Goal: Information Seeking & Learning: Learn about a topic

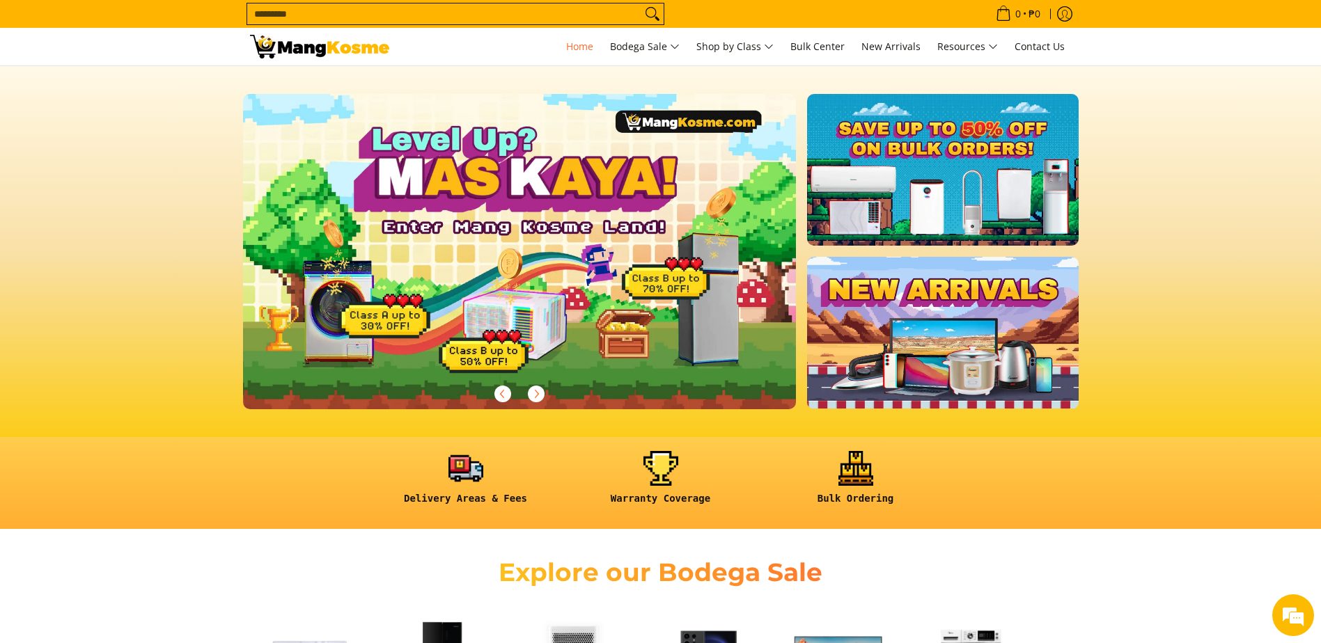
click at [377, 14] on input "Search..." at bounding box center [444, 13] width 394 height 21
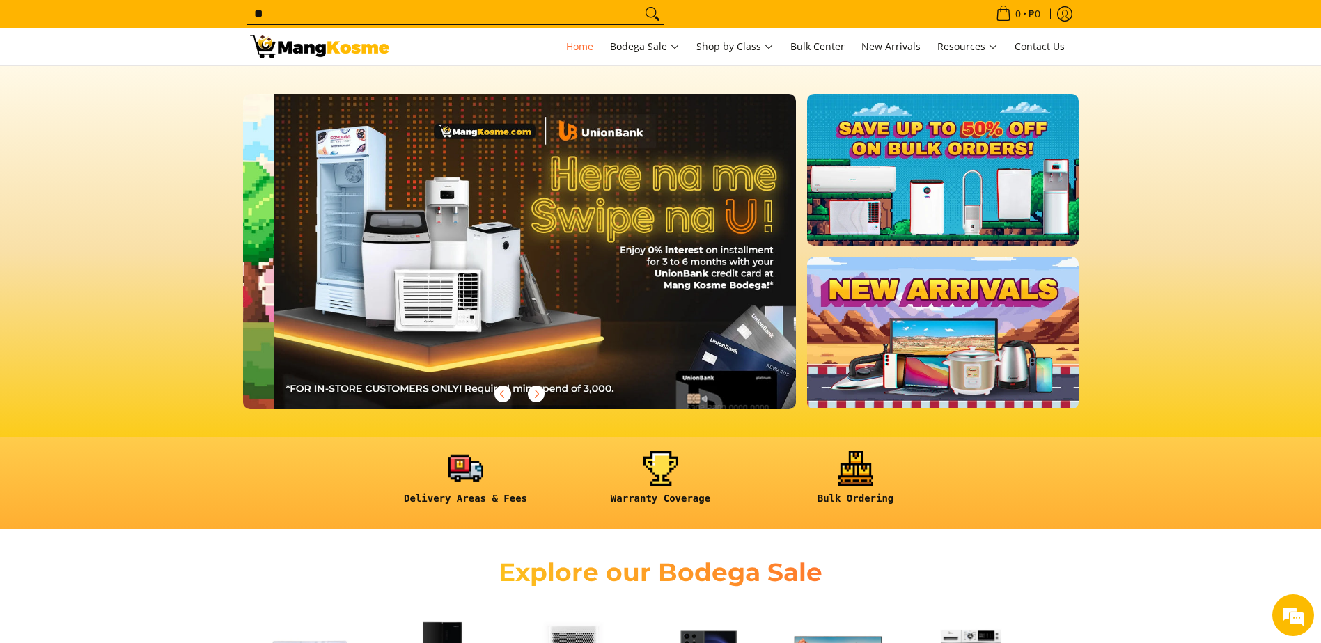
scroll to position [0, 554]
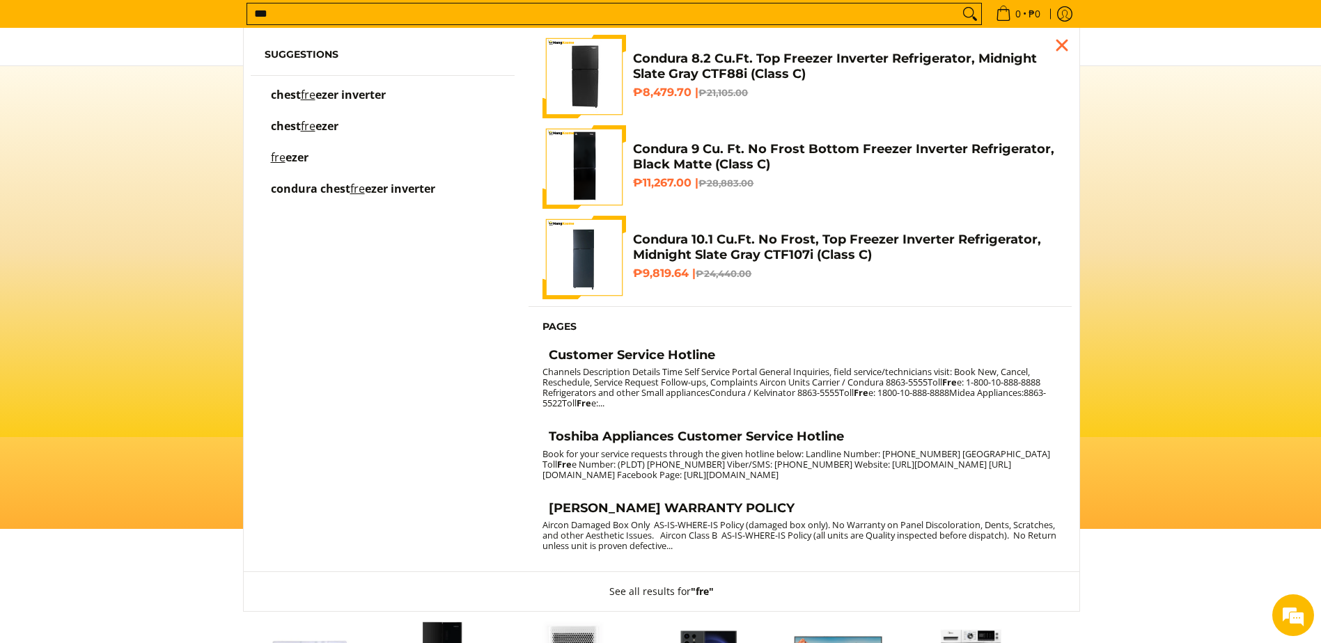
type input "***"
click at [340, 97] on span "ezer inverter" at bounding box center [350, 94] width 70 height 15
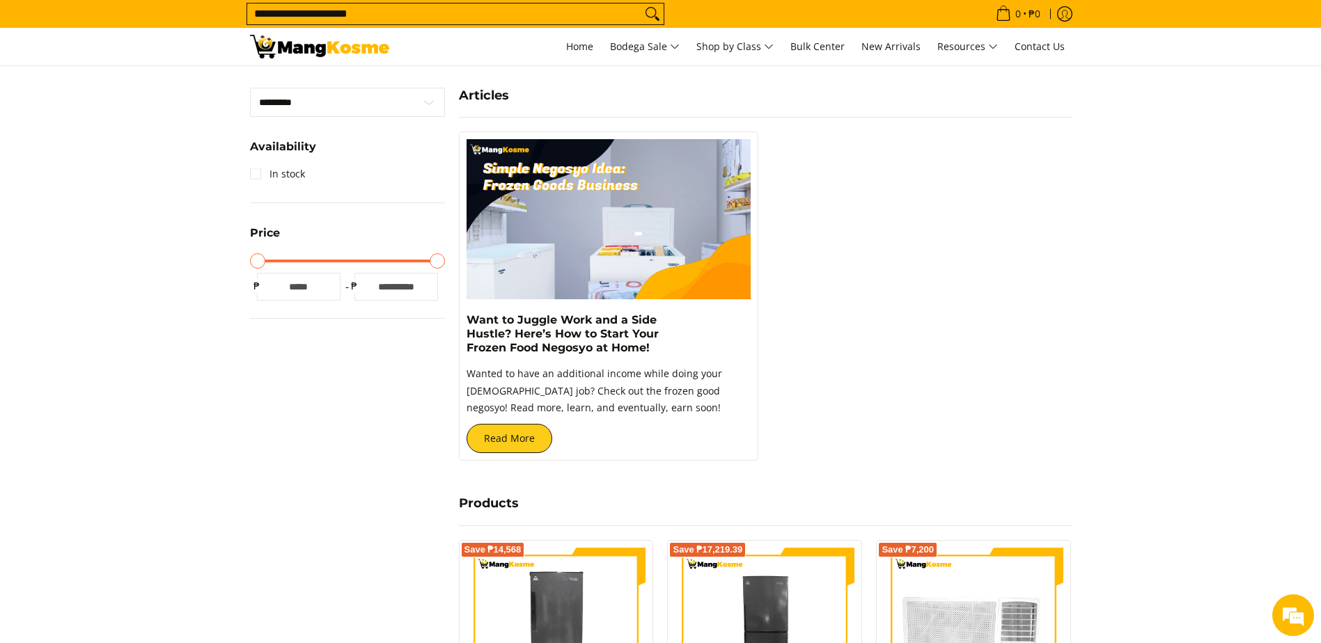
scroll to position [348, 0]
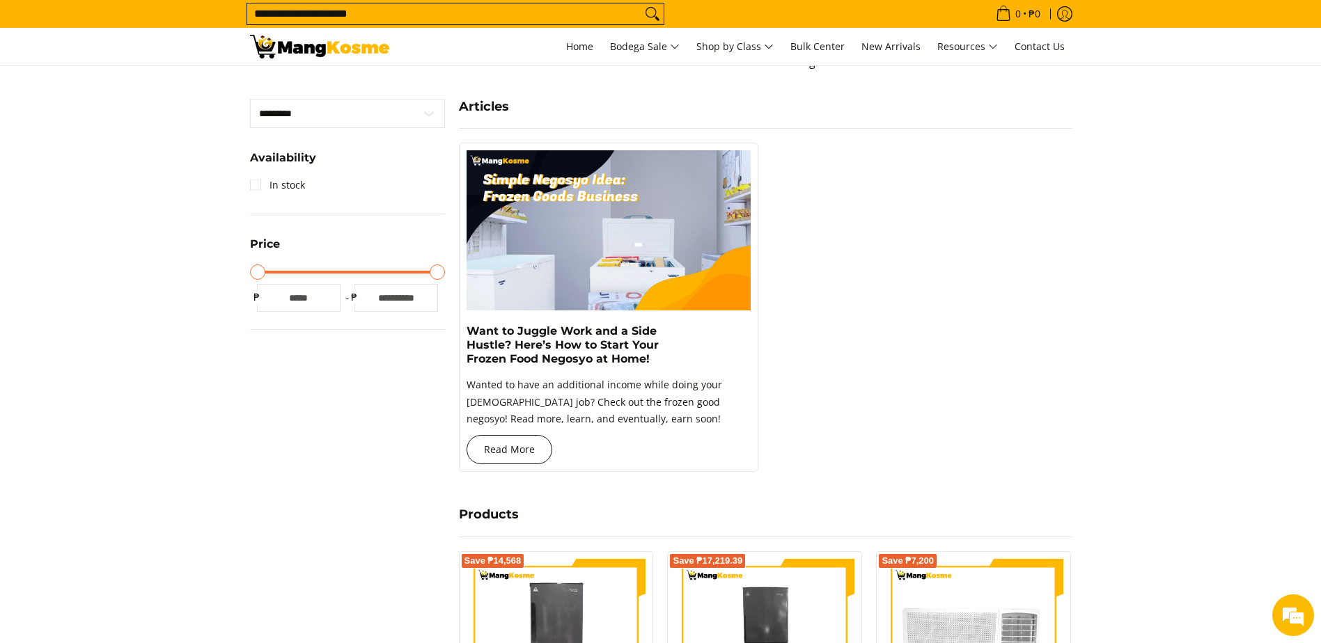
click at [501, 454] on link "Read More" at bounding box center [510, 449] width 86 height 29
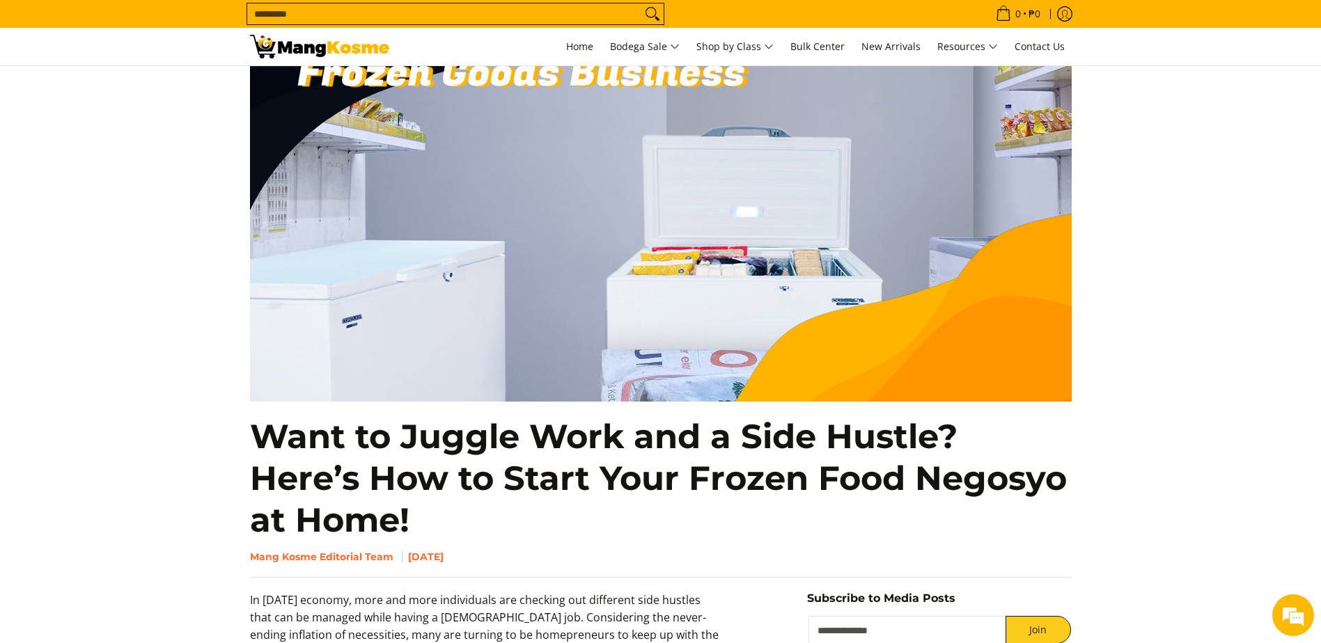
scroll to position [185, 0]
